Goal: Task Accomplishment & Management: Manage account settings

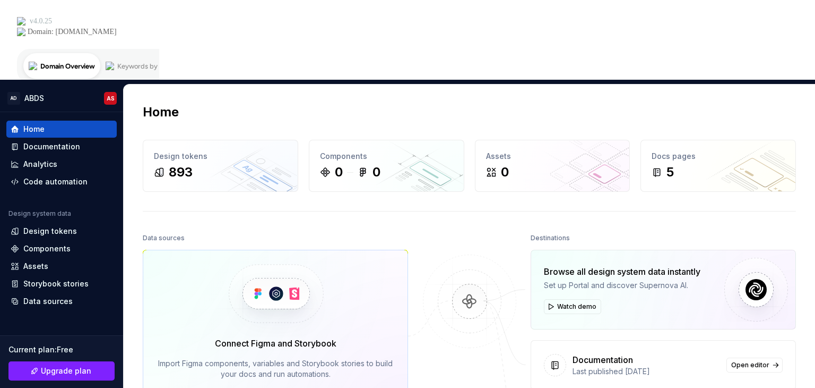
click at [285, 337] on div "Connect Figma and Storybook Import Figma components, variables and Storybook st…" at bounding box center [275, 372] width 235 height 70
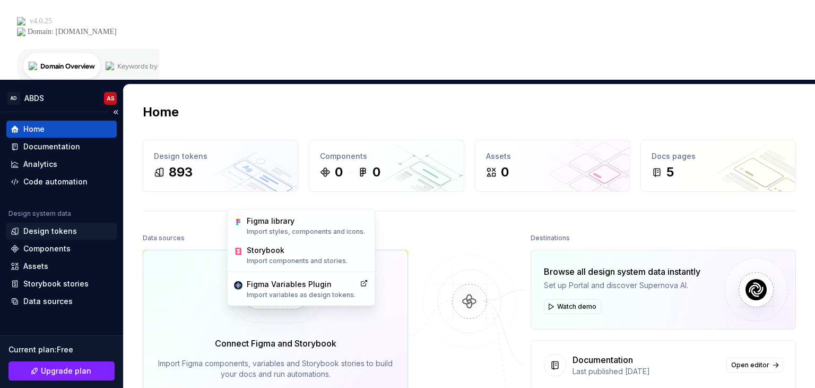
click at [38, 226] on div "Design tokens" at bounding box center [50, 231] width 54 height 11
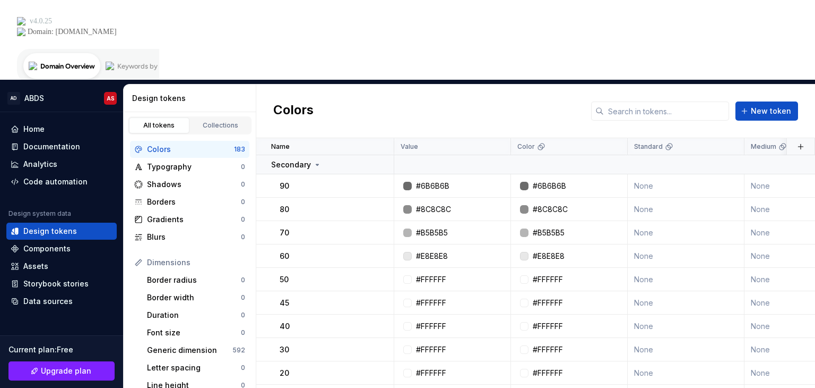
click at [234, 145] on div "183" at bounding box center [239, 149] width 11 height 8
click at [181, 345] on div "Generic dimension" at bounding box center [189, 350] width 85 height 11
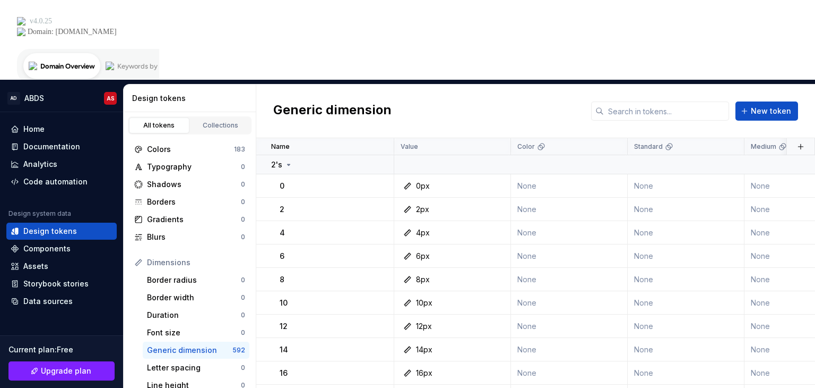
scroll to position [193, 0]
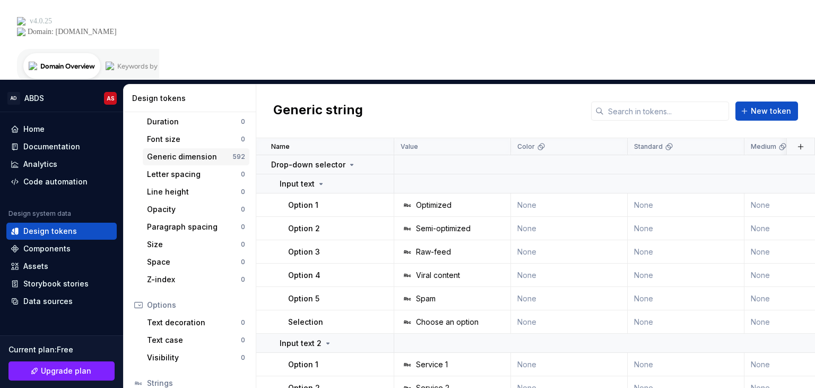
click at [191, 151] on div "Generic dimension" at bounding box center [189, 156] width 85 height 11
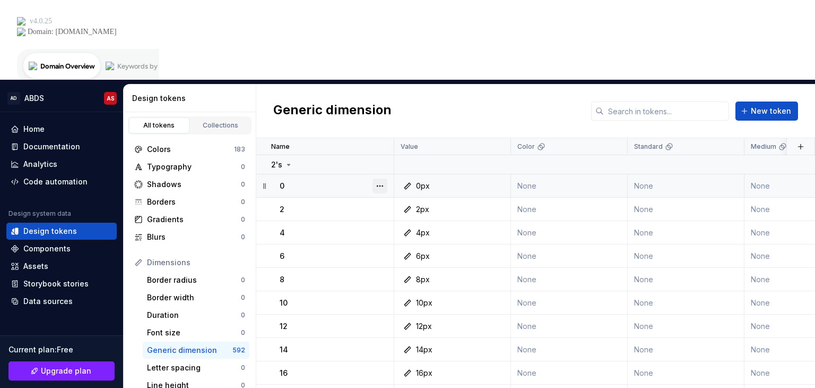
click at [377, 178] on button "button" at bounding box center [380, 185] width 15 height 15
click at [397, 164] on div "Delete token" at bounding box center [426, 165] width 69 height 11
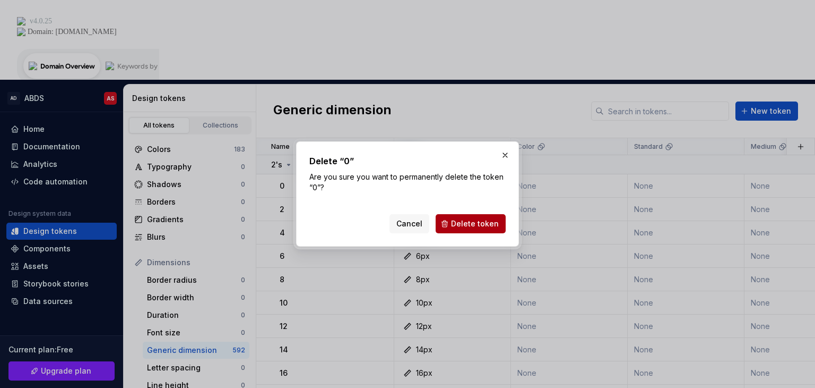
click at [479, 224] on span "Delete token" at bounding box center [475, 223] width 48 height 11
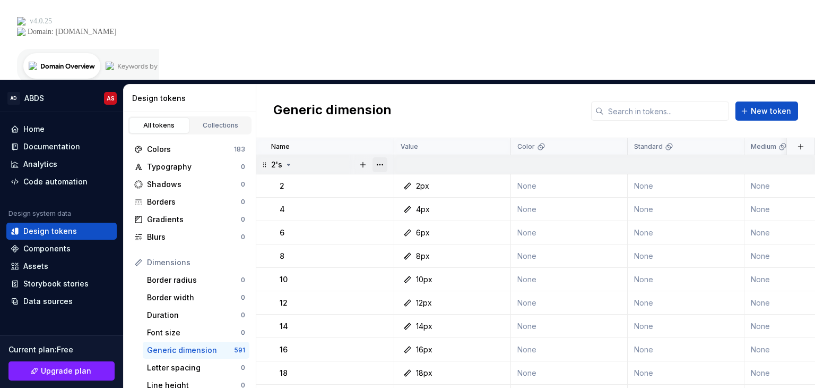
click at [383, 157] on button "button" at bounding box center [380, 164] width 15 height 15
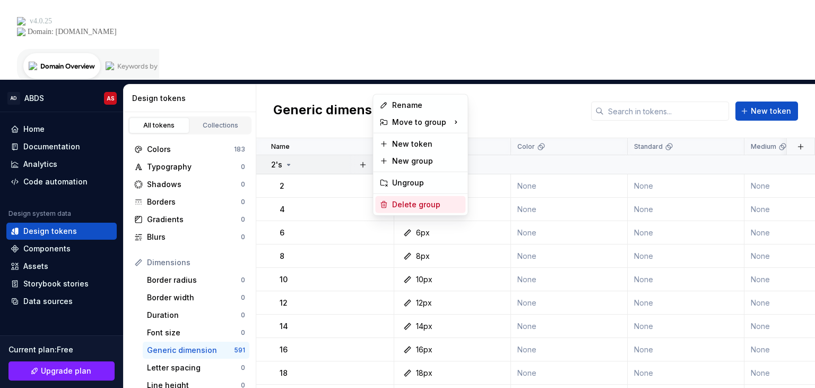
click at [402, 204] on div "Delete group" at bounding box center [426, 204] width 69 height 11
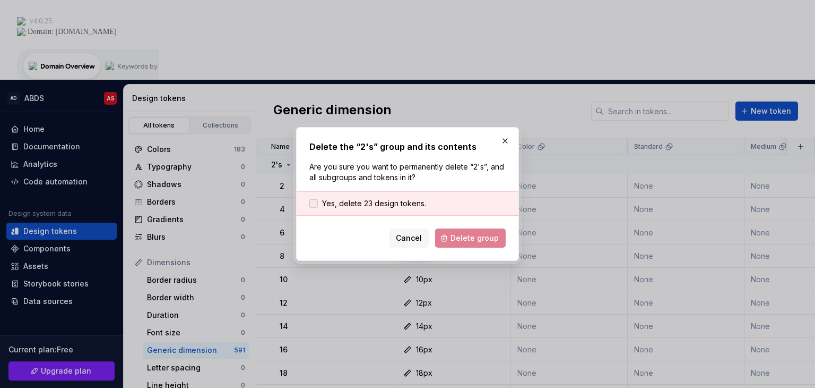
click at [316, 204] on div at bounding box center [314, 203] width 8 height 8
click at [483, 234] on span "Delete group" at bounding box center [475, 238] width 48 height 11
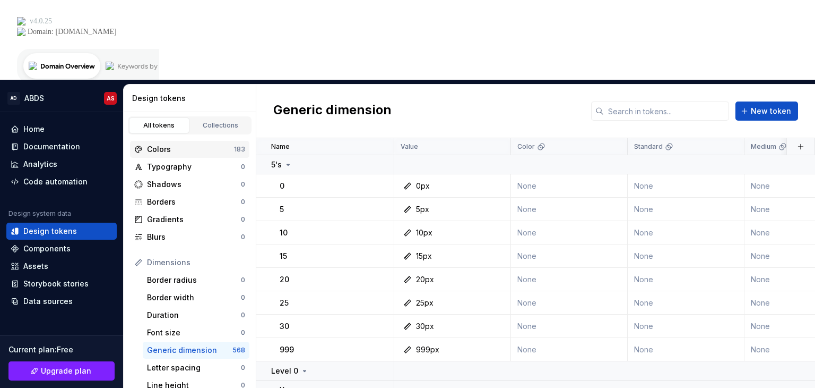
click at [194, 144] on div "Colors" at bounding box center [190, 149] width 87 height 11
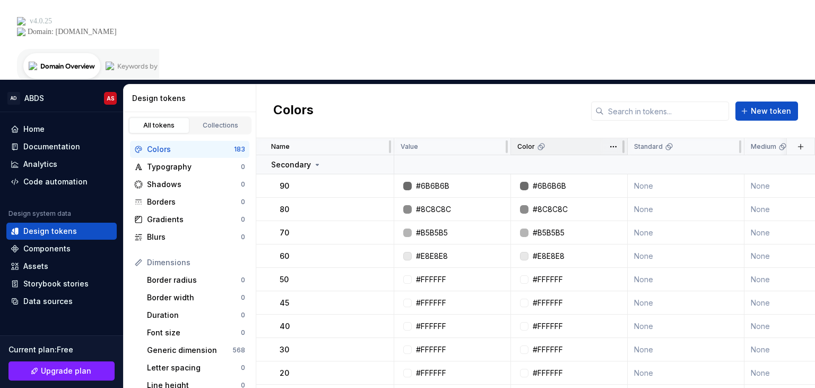
click at [527, 142] on p "Color" at bounding box center [527, 146] width 18 height 8
click at [525, 142] on p "Color" at bounding box center [527, 146] width 18 height 8
drag, startPoint x: 236, startPoint y: 66, endPoint x: 426, endPoint y: 51, distance: 191.2
click at [426, 84] on div "Colors New token" at bounding box center [535, 111] width 559 height 54
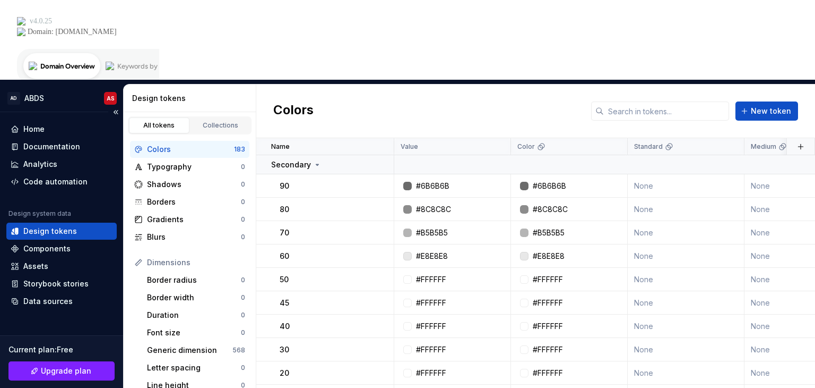
click at [65, 226] on div "Design tokens" at bounding box center [50, 231] width 54 height 11
click at [378, 157] on button "button" at bounding box center [380, 164] width 15 height 15
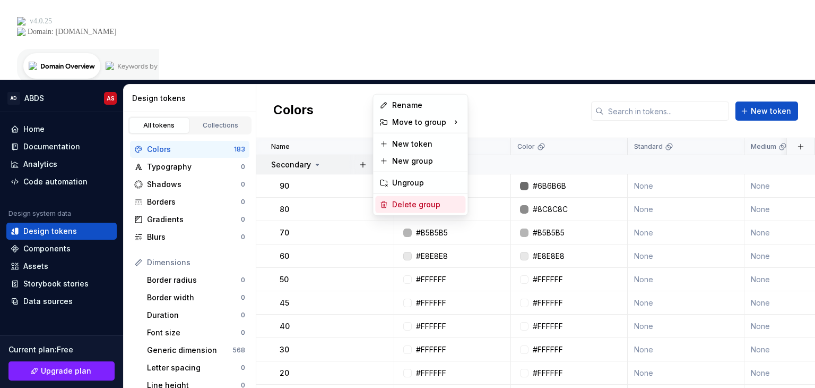
click at [402, 204] on div "Delete group" at bounding box center [426, 204] width 69 height 11
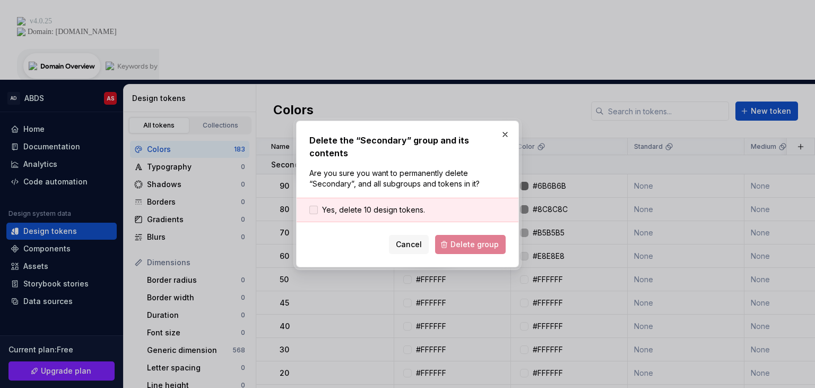
click at [322, 204] on span "Yes, delete 10 design tokens." at bounding box center [373, 209] width 103 height 11
click at [457, 239] on span "Delete group" at bounding box center [475, 244] width 48 height 11
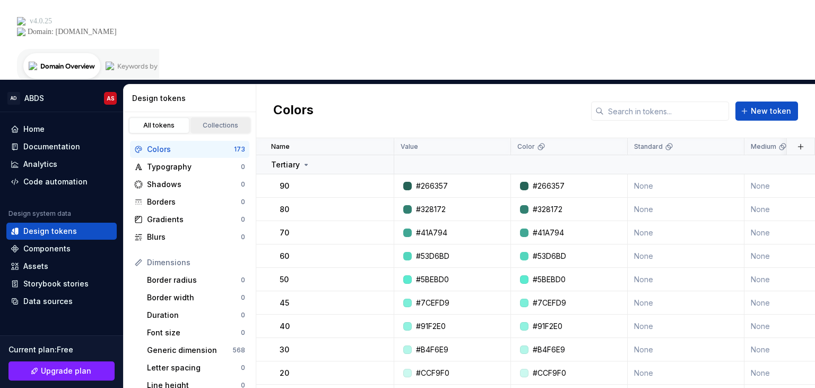
click at [213, 121] on div "Collections" at bounding box center [220, 125] width 53 height 8
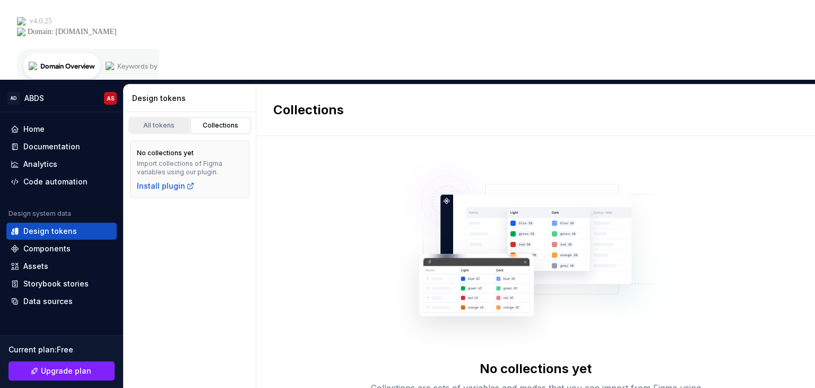
click at [157, 121] on div "All tokens" at bounding box center [159, 125] width 53 height 8
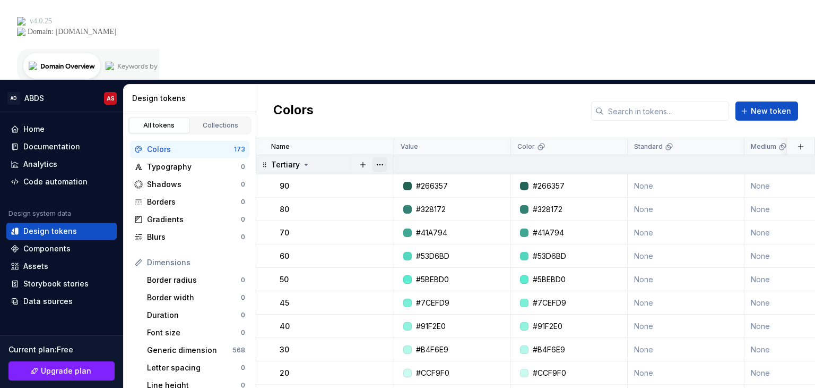
click at [376, 157] on button "button" at bounding box center [380, 164] width 15 height 15
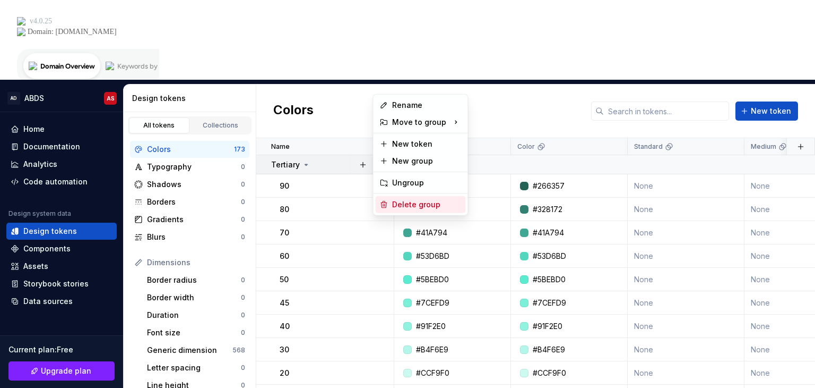
click at [400, 202] on div "Delete group" at bounding box center [426, 204] width 69 height 11
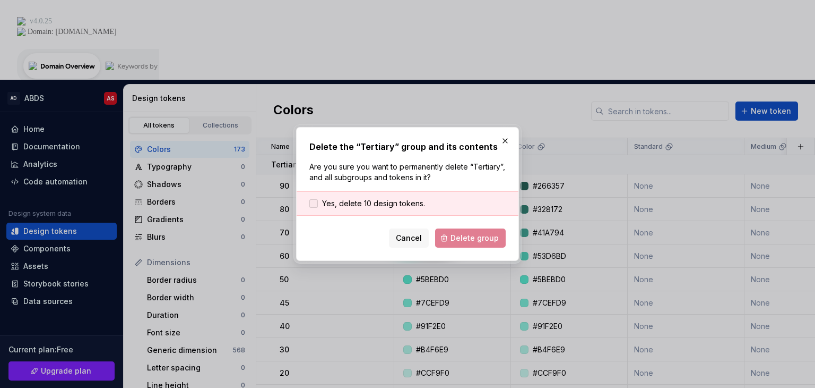
click at [320, 201] on label "Yes, delete 10 design tokens." at bounding box center [368, 203] width 116 height 11
click at [465, 234] on span "Delete group" at bounding box center [475, 238] width 48 height 11
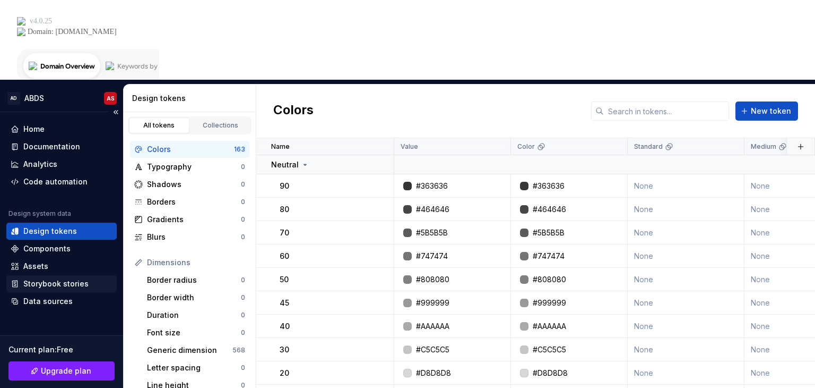
click at [56, 278] on div "Storybook stories" at bounding box center [55, 283] width 65 height 11
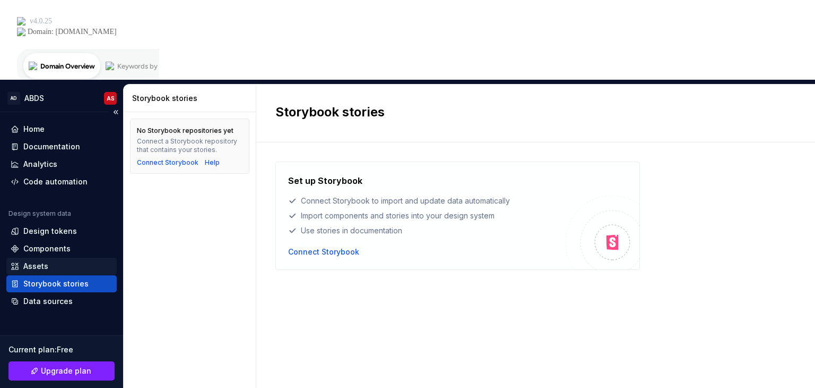
click at [39, 261] on div "Assets" at bounding box center [35, 266] width 25 height 11
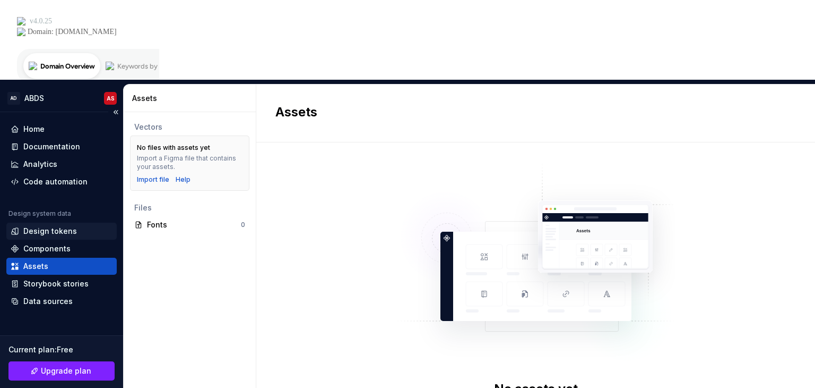
click at [49, 226] on div "Design tokens" at bounding box center [50, 231] width 54 height 11
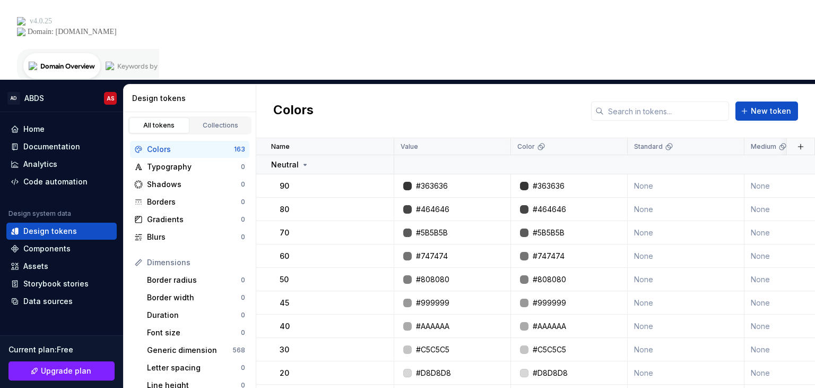
click at [381, 157] on button "button" at bounding box center [380, 164] width 15 height 15
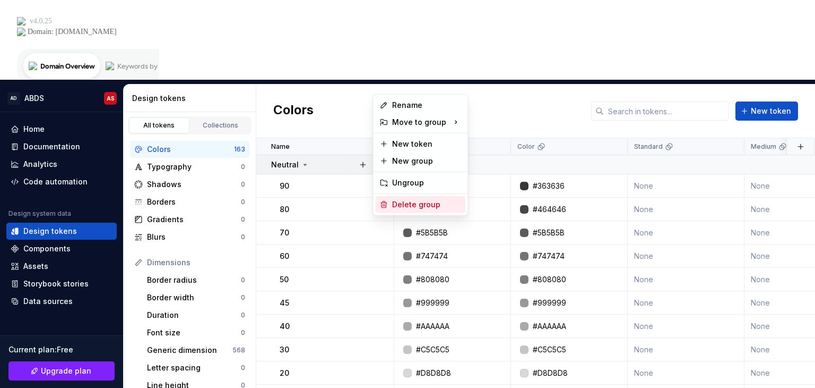
click at [407, 208] on div "Delete group" at bounding box center [426, 204] width 69 height 11
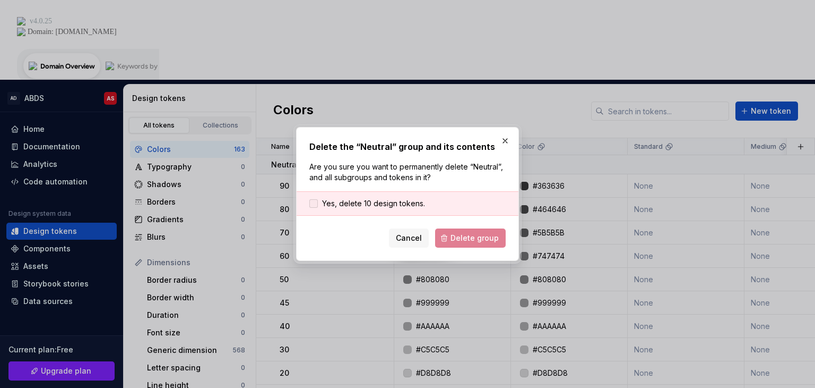
click at [311, 205] on div at bounding box center [314, 203] width 8 height 8
click at [458, 243] on button "Delete group" at bounding box center [470, 237] width 71 height 19
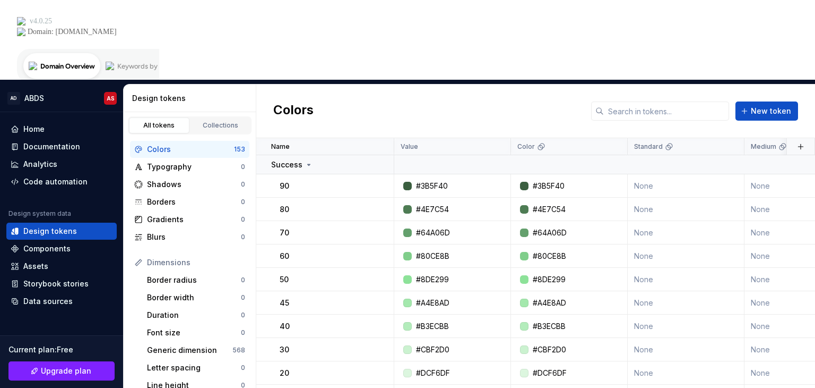
click at [384, 157] on button "button" at bounding box center [380, 164] width 15 height 15
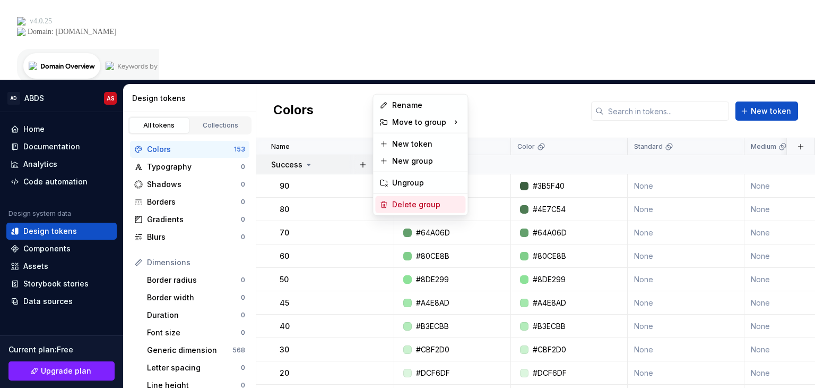
click at [406, 204] on div "Delete group" at bounding box center [426, 204] width 69 height 11
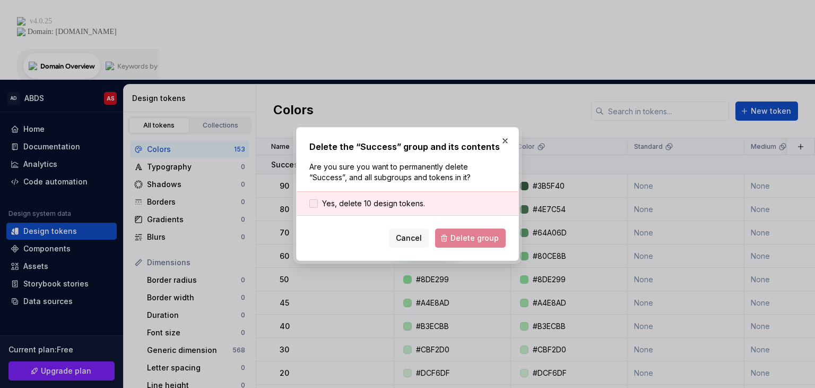
click at [313, 203] on div at bounding box center [314, 203] width 8 height 8
click at [468, 242] on button "Delete group" at bounding box center [470, 237] width 71 height 19
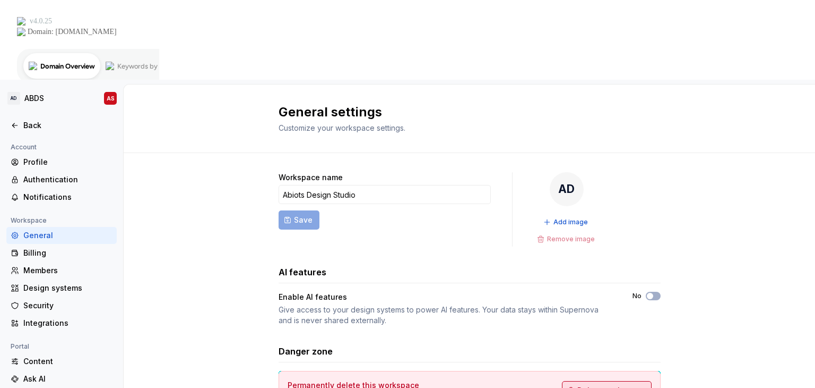
click at [606, 381] on button "Delete workspace" at bounding box center [607, 390] width 90 height 19
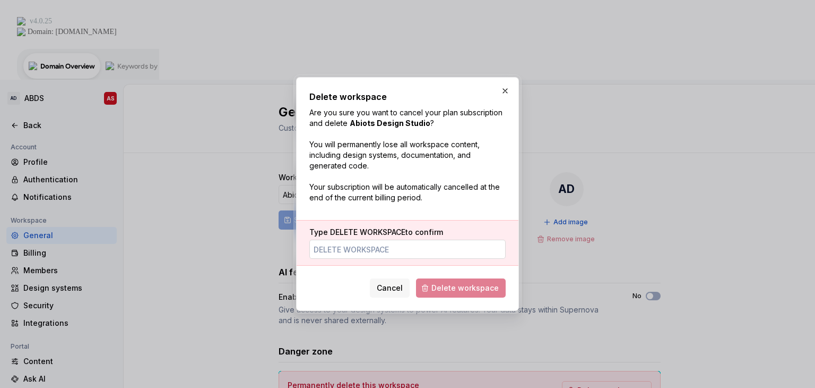
click at [329, 250] on input "Type DELETE WORKSPACE to confirm" at bounding box center [408, 248] width 196 height 19
type input "DELETE WORKSPACE"
click at [462, 288] on span "Delete workspace" at bounding box center [465, 287] width 67 height 11
